Goal: Check status: Check status

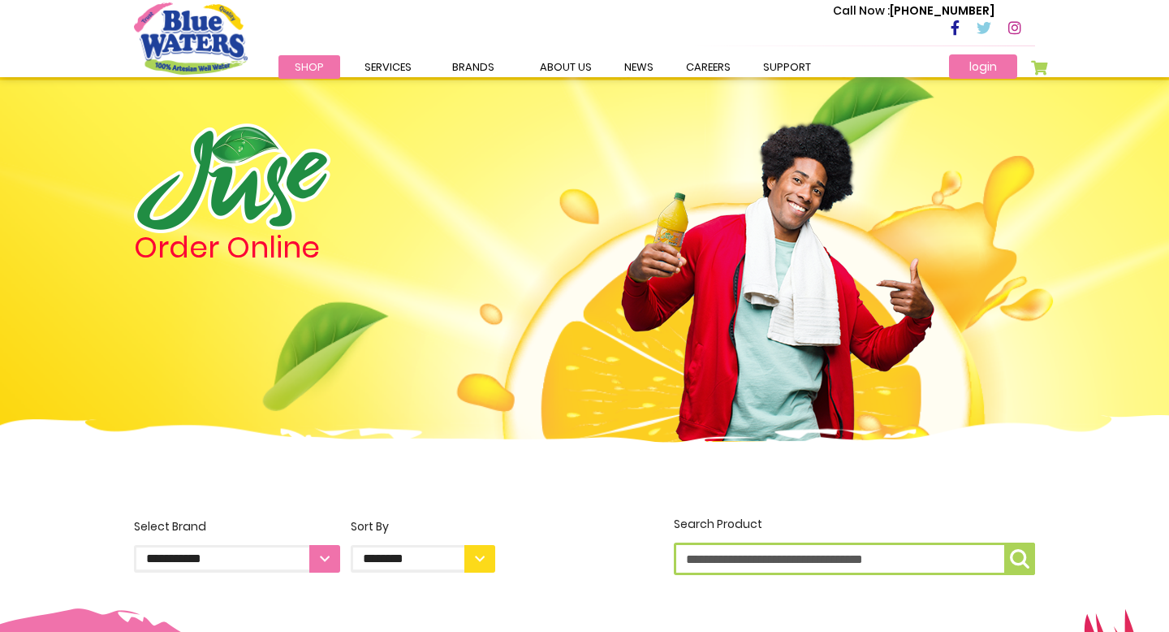
click at [986, 68] on link "login" at bounding box center [983, 66] width 68 height 24
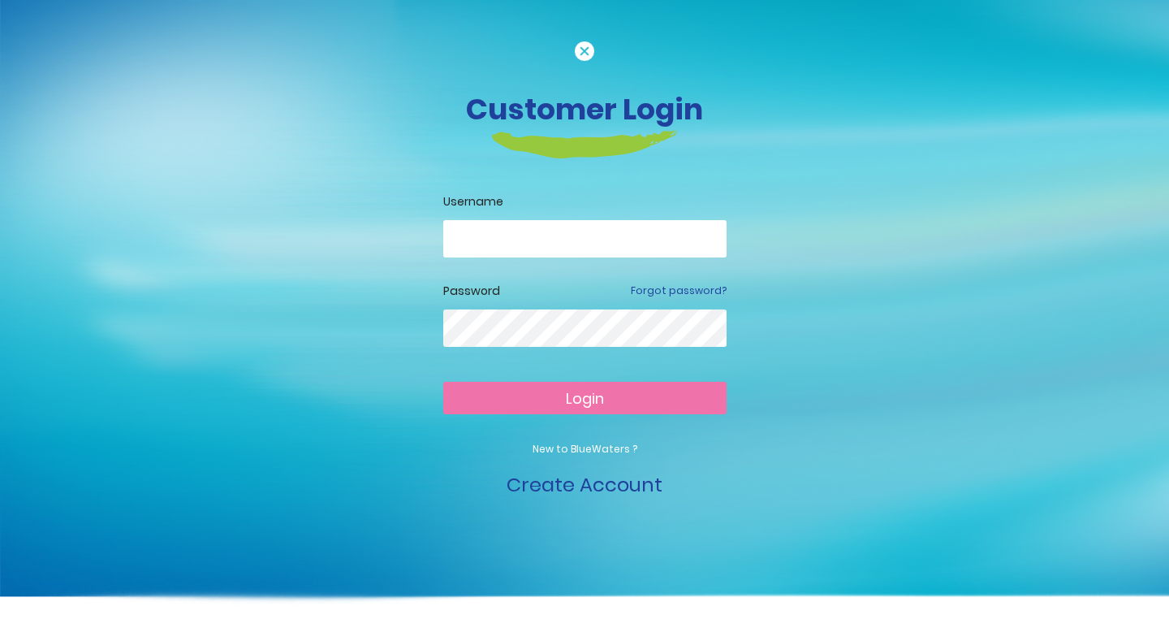
click at [487, 231] on input "email" at bounding box center [584, 238] width 283 height 37
type input "**********"
click at [549, 390] on button "Login" at bounding box center [584, 398] width 283 height 32
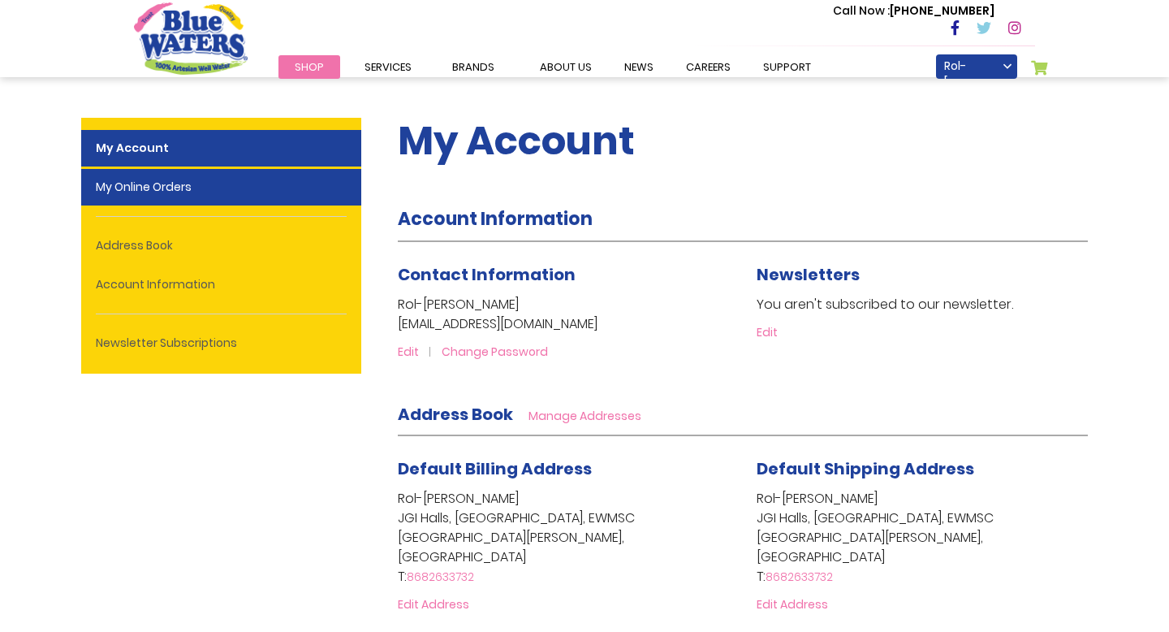
click at [123, 188] on link "My Online Orders" at bounding box center [221, 187] width 280 height 37
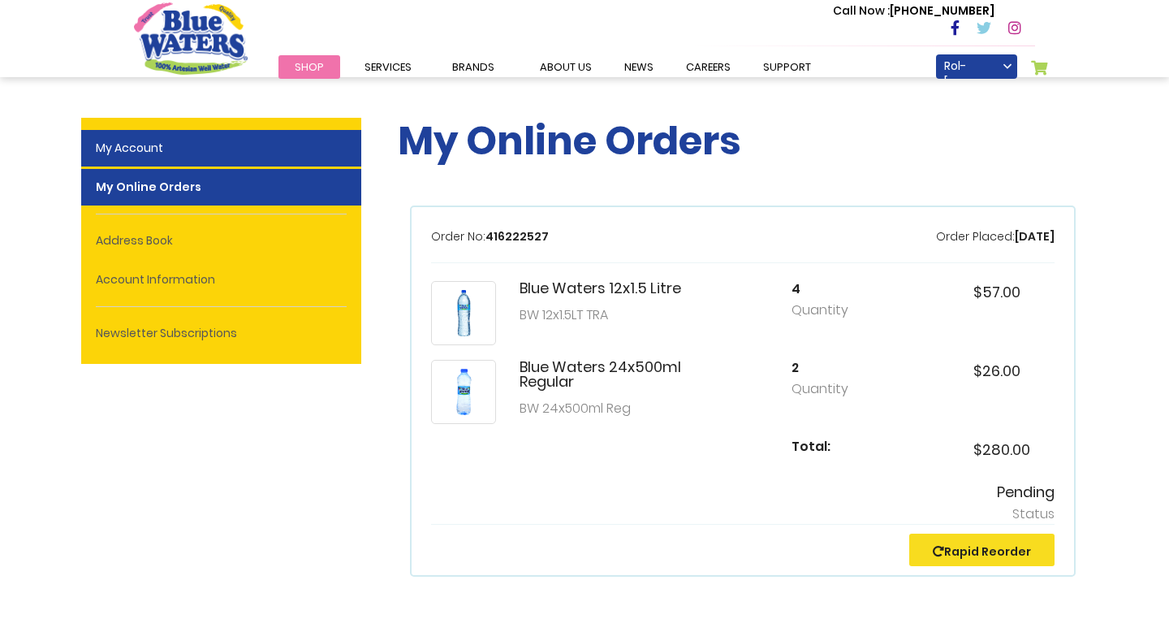
click at [114, 149] on link "My Account" at bounding box center [221, 148] width 280 height 37
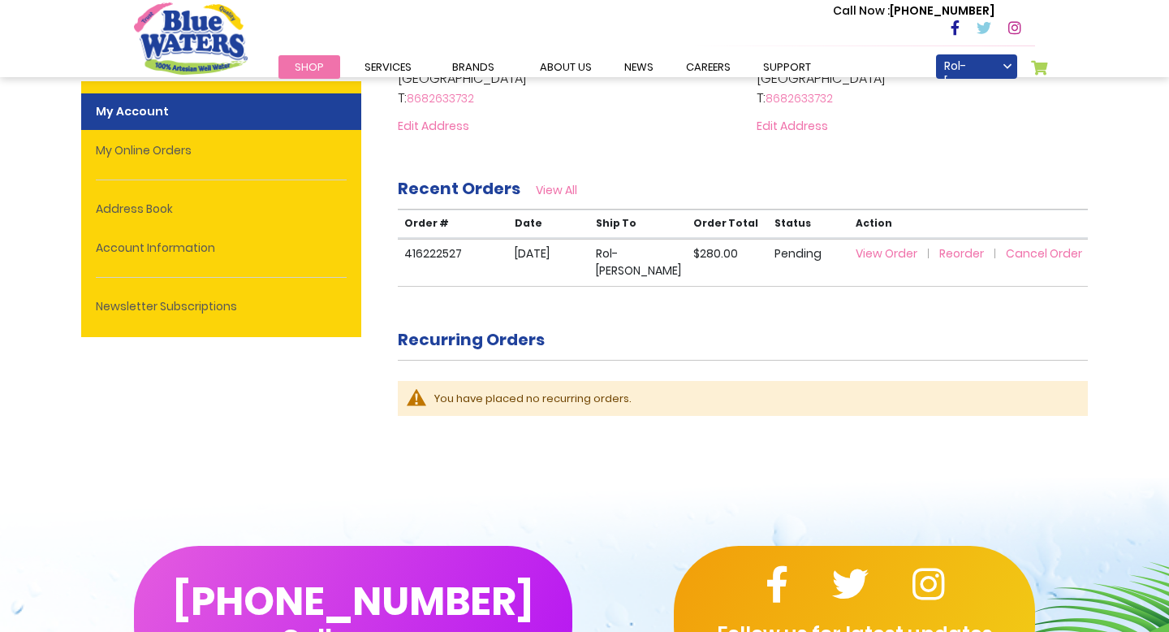
scroll to position [483, 0]
